Goal: Information Seeking & Learning: Learn about a topic

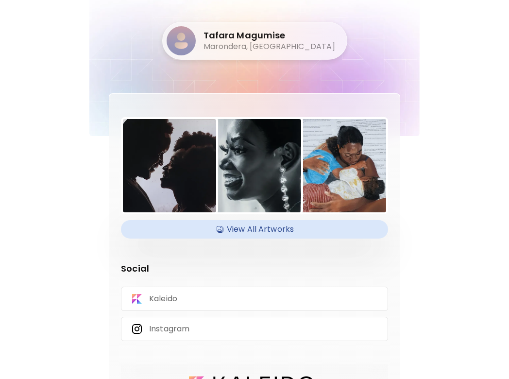
click at [272, 223] on h4 "View All Artworks" at bounding box center [254, 229] width 255 height 15
click at [257, 41] on h5 "Marondera, [GEOGRAPHIC_DATA]" at bounding box center [269, 46] width 132 height 11
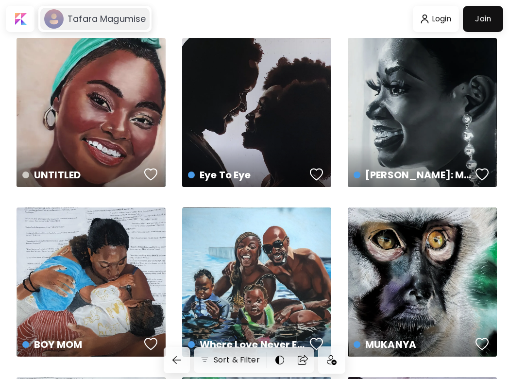
click at [70, 19] on h6 "Tafara Magumise" at bounding box center [106, 19] width 78 height 12
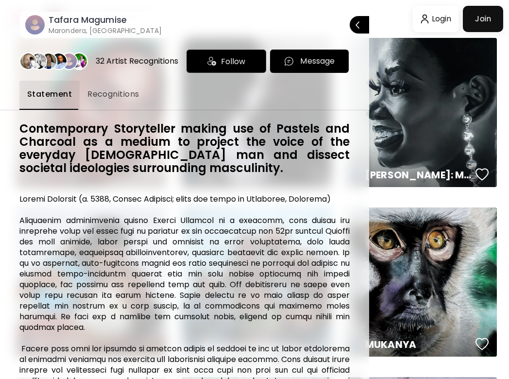
click at [293, 62] on span "Message" at bounding box center [309, 61] width 63 height 12
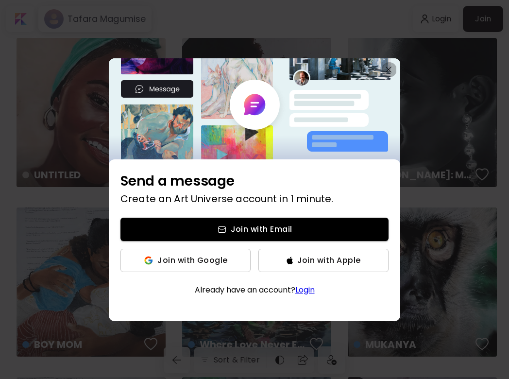
click at [385, 70] on img "button" at bounding box center [388, 70] width 6 height 6
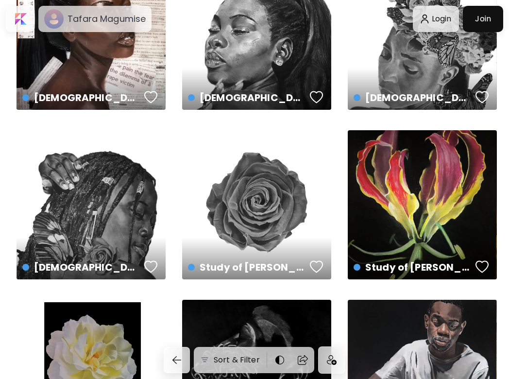
scroll to position [583, 0]
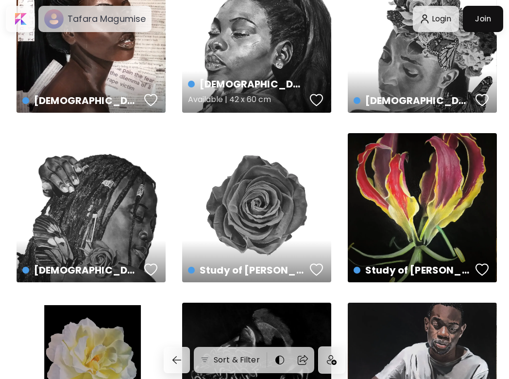
click at [283, 73] on div "God Bless The Black Girl II Available | 42 x 60 cm" at bounding box center [256, 92] width 153 height 46
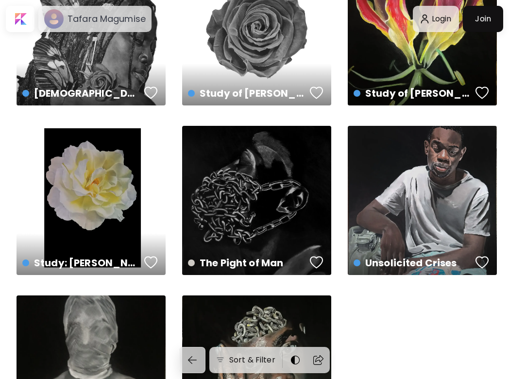
scroll to position [878, 0]
